Goal: Transaction & Acquisition: Purchase product/service

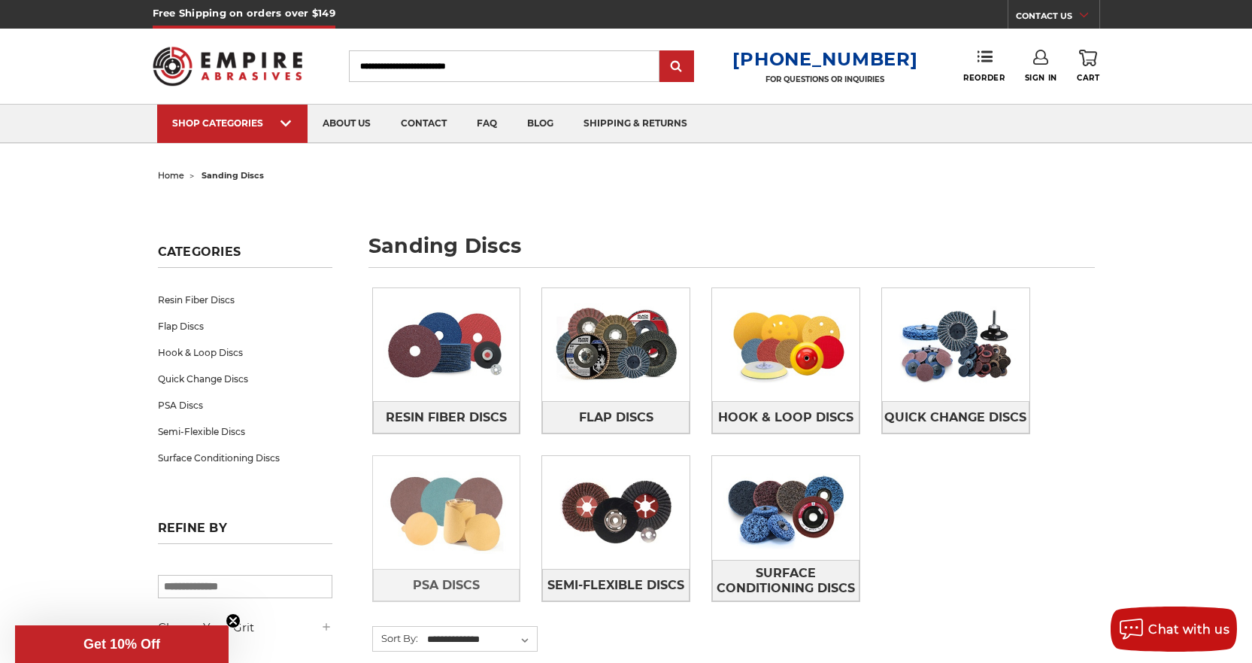
click at [466, 510] on img at bounding box center [446, 512] width 147 height 104
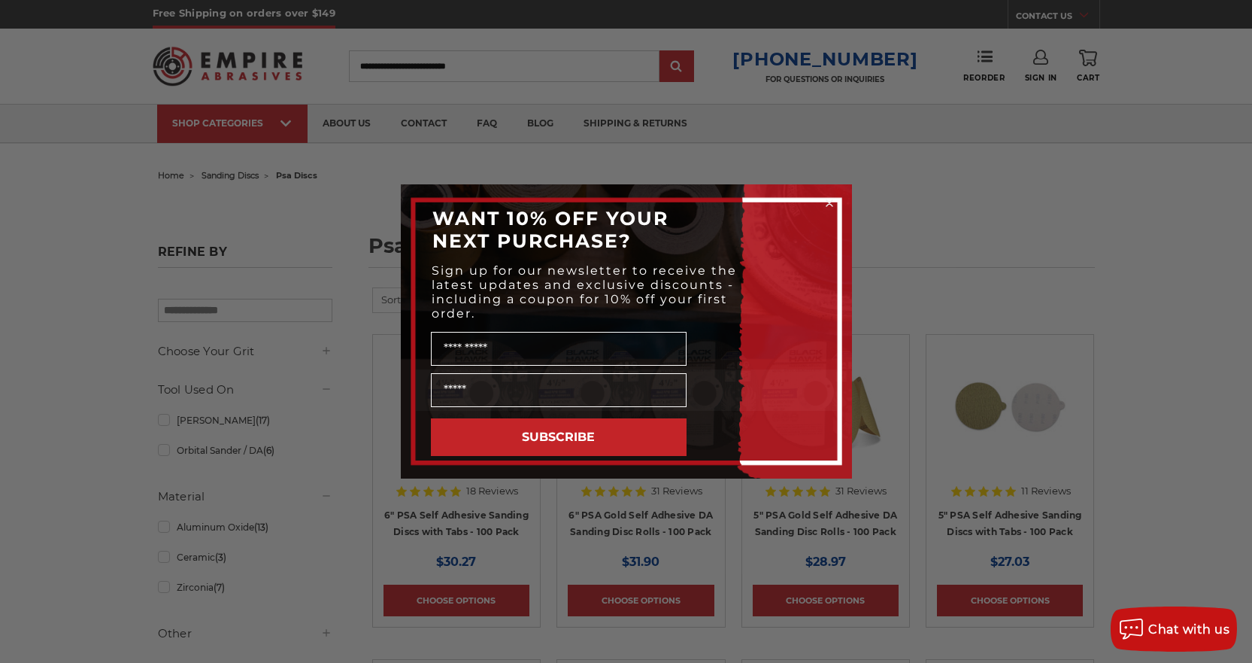
click at [828, 201] on circle "Close dialog" at bounding box center [829, 203] width 14 height 14
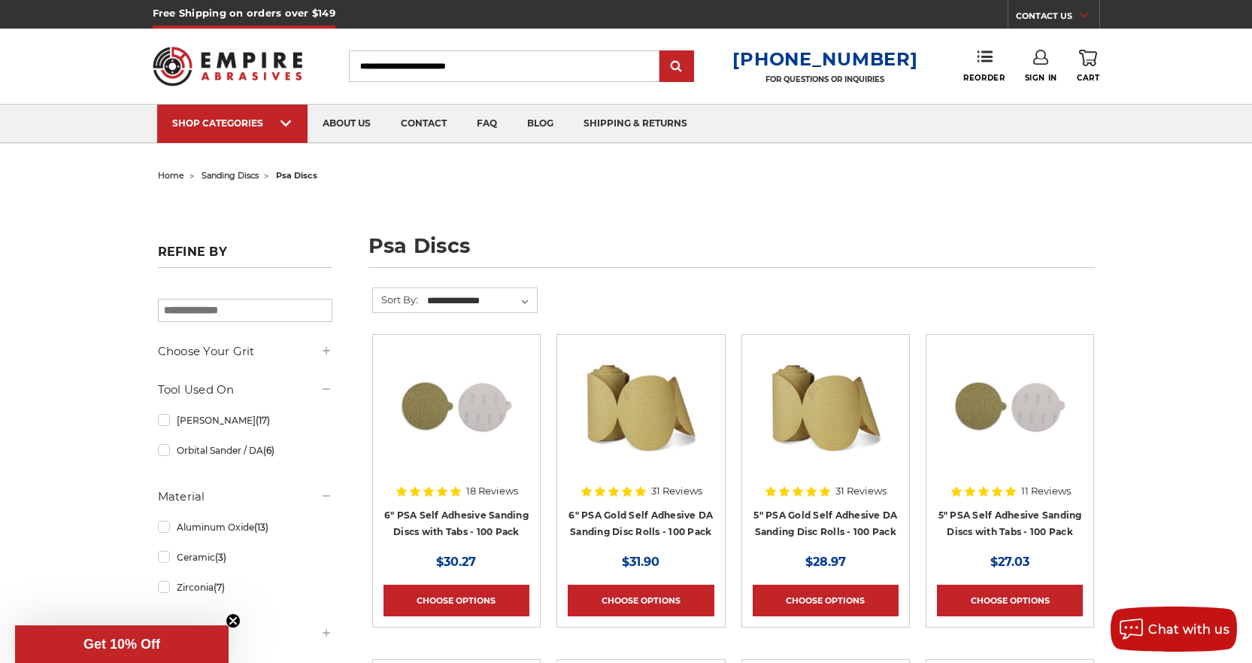
click at [232, 177] on span "sanding discs" at bounding box center [230, 175] width 57 height 11
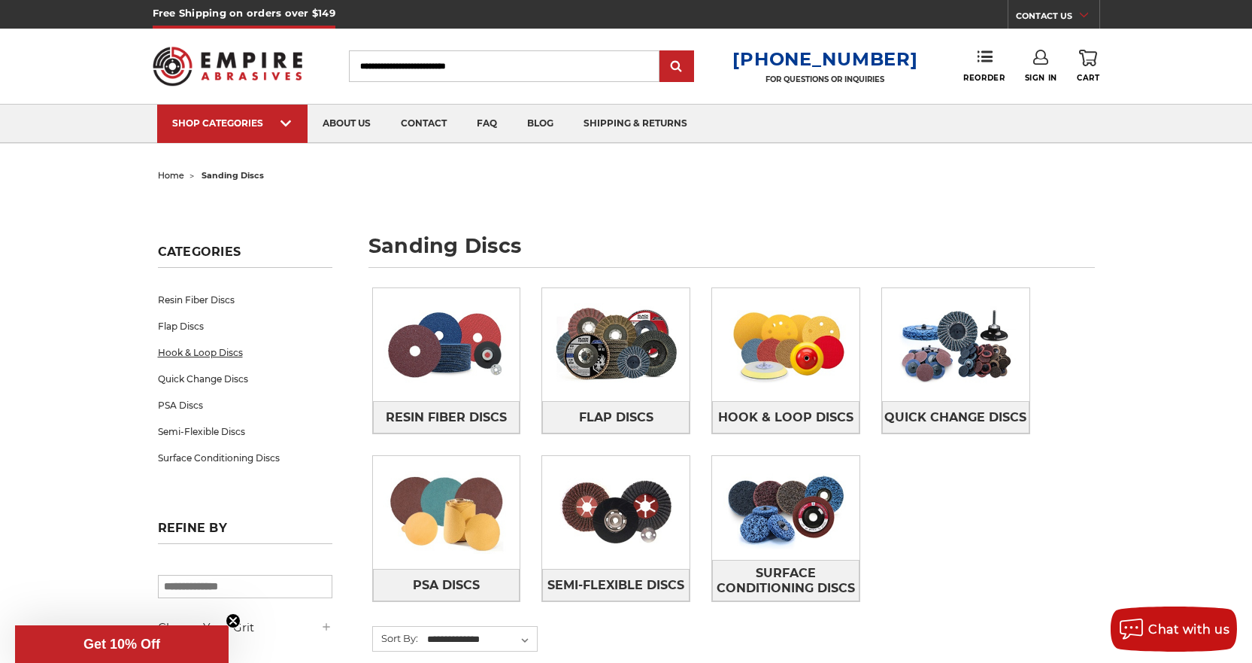
click at [227, 354] on link "Hook & Loop Discs" at bounding box center [245, 352] width 174 height 26
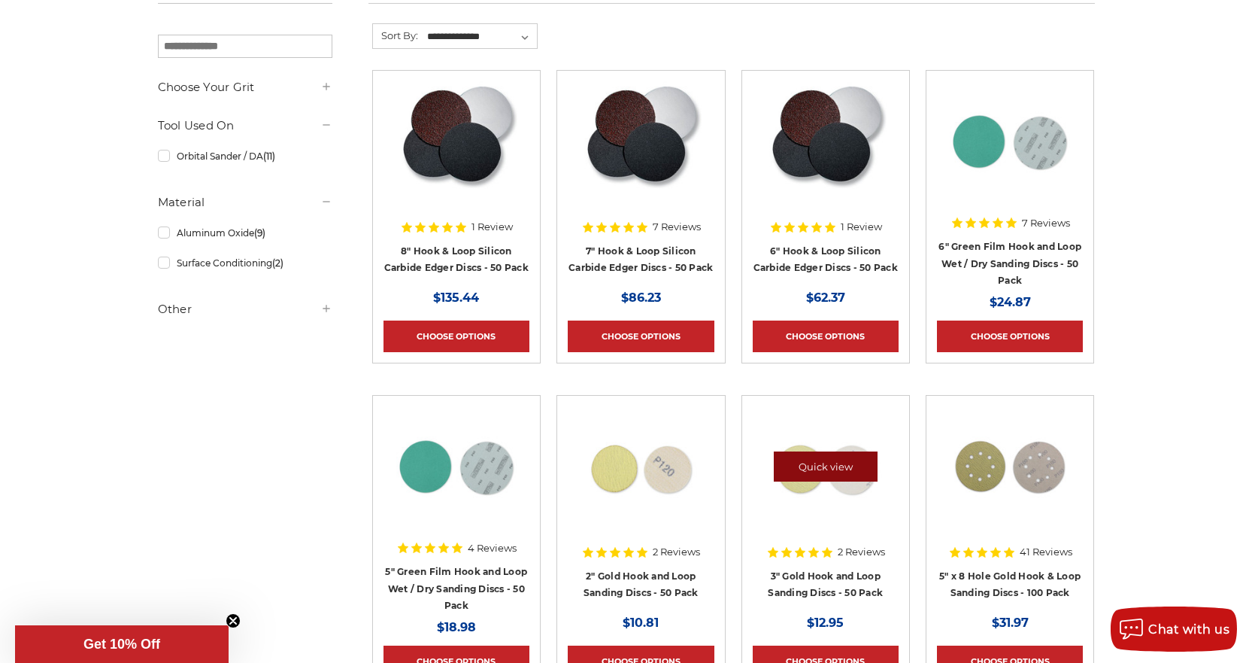
scroll to position [301, 0]
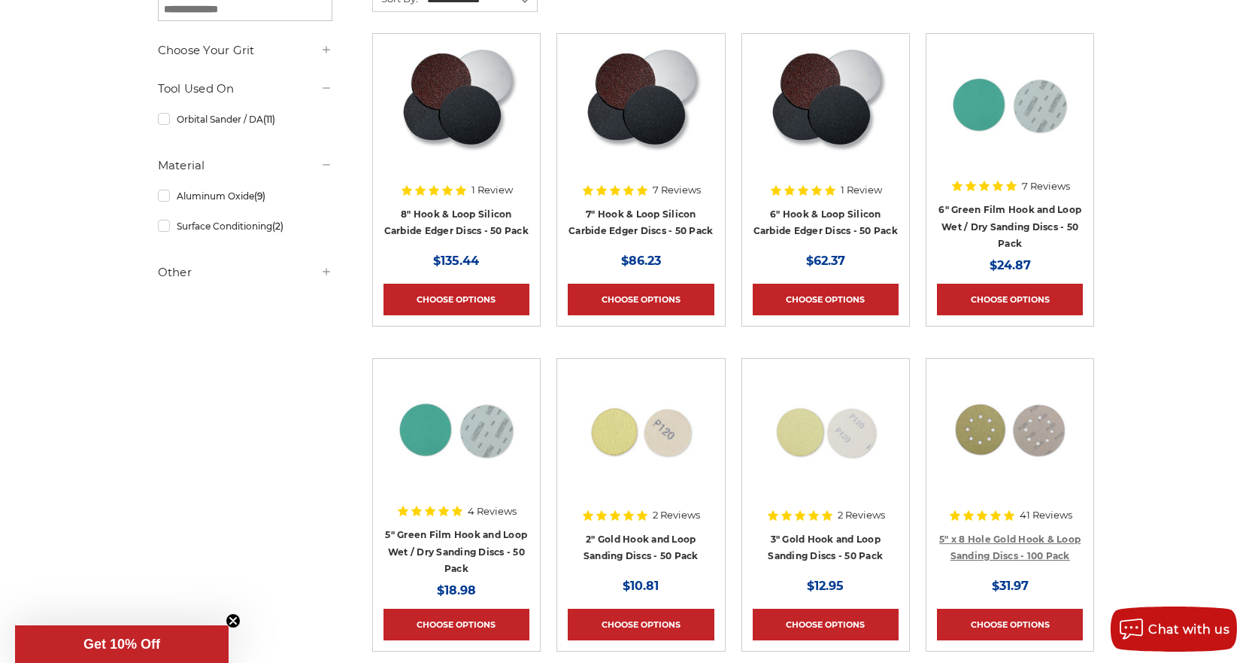
click at [1015, 542] on link "5" x 8 Hole Gold Hook & Loop Sanding Discs - 100 Pack" at bounding box center [1009, 547] width 141 height 29
